Goal: Transaction & Acquisition: Purchase product/service

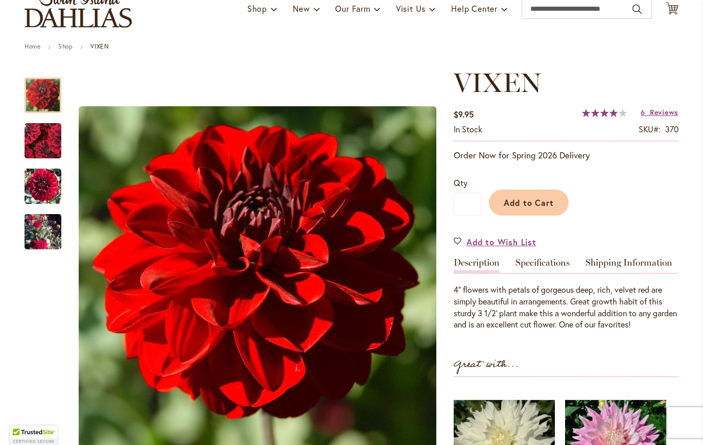
scroll to position [83, 0]
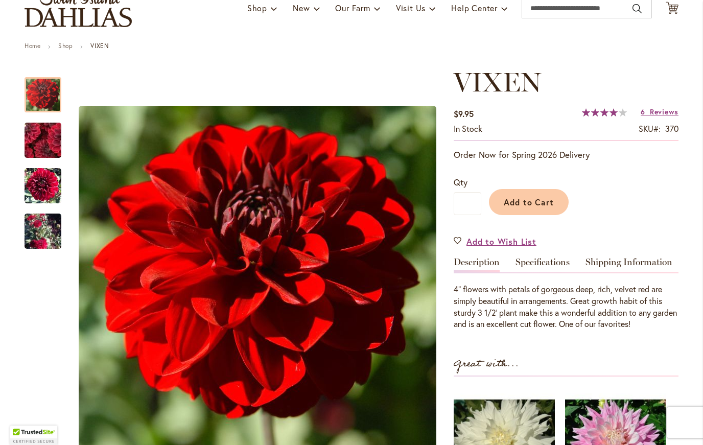
click at [38, 181] on img "VIXEN" at bounding box center [43, 185] width 37 height 37
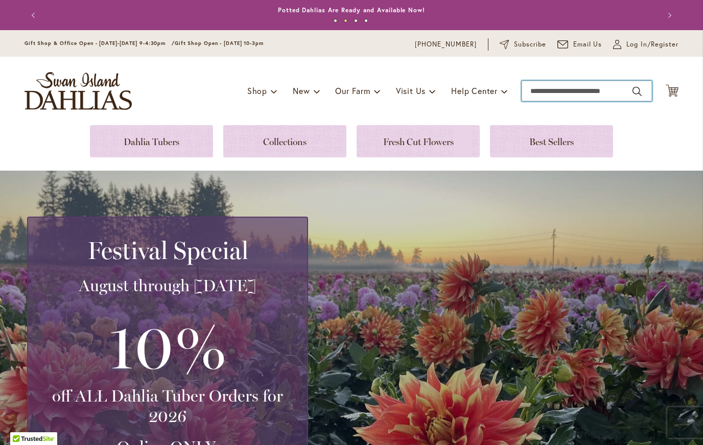
click at [547, 88] on input "Search" at bounding box center [587, 91] width 130 height 20
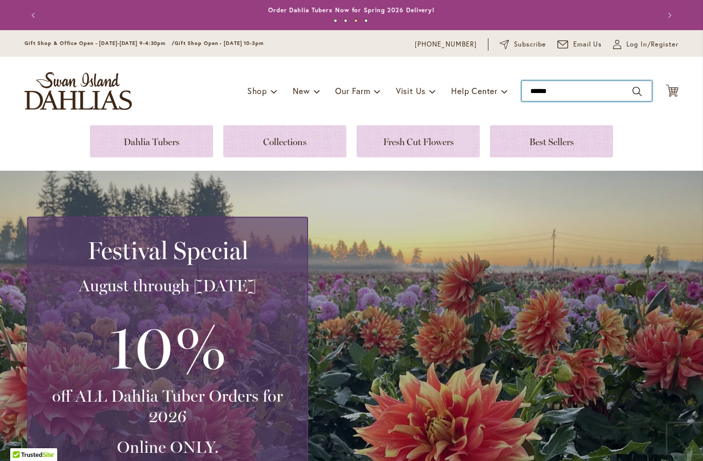
type input "*******"
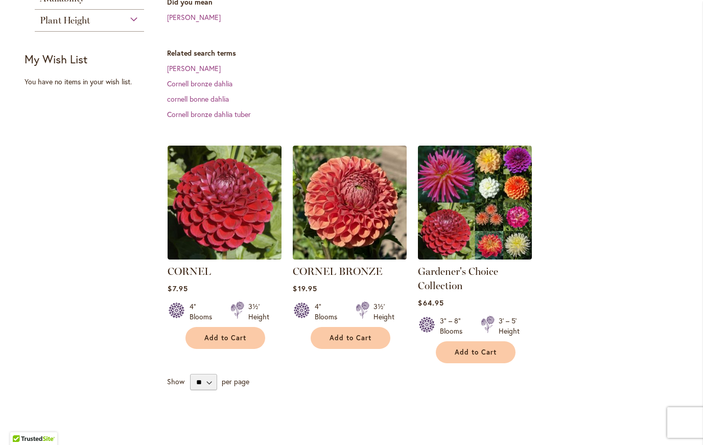
scroll to position [206, 0]
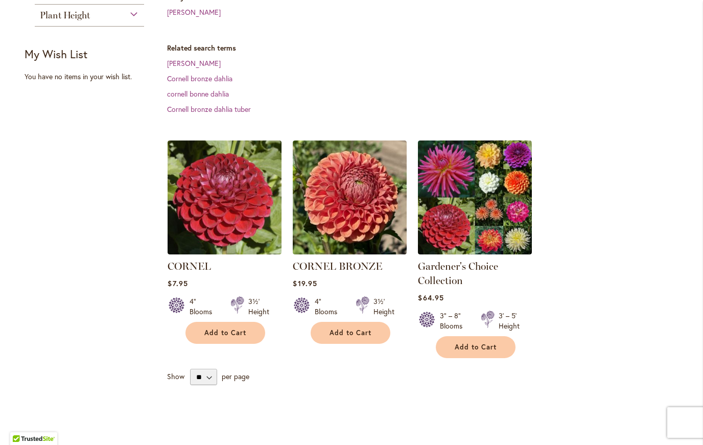
click at [233, 194] on img at bounding box center [225, 198] width 114 height 114
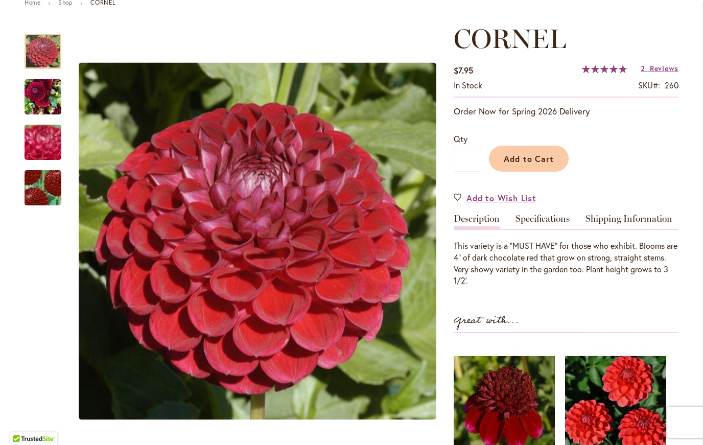
scroll to position [133, 0]
